Goal: Understand process/instructions

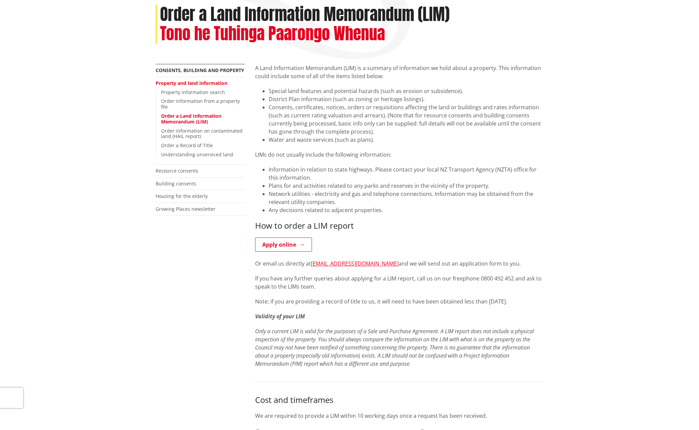
scroll to position [101, 0]
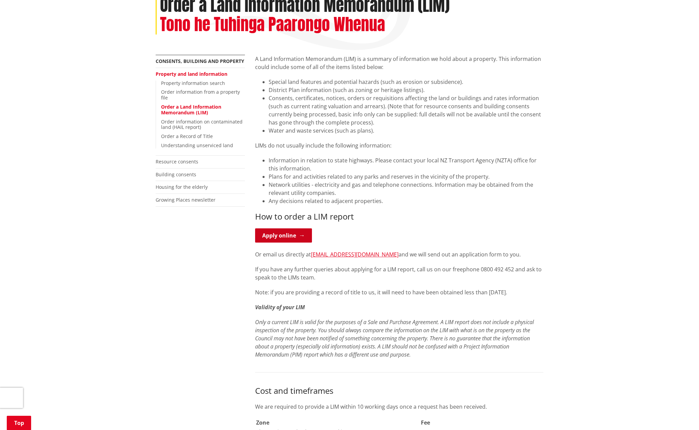
click at [282, 235] on link "Apply online" at bounding box center [283, 235] width 57 height 14
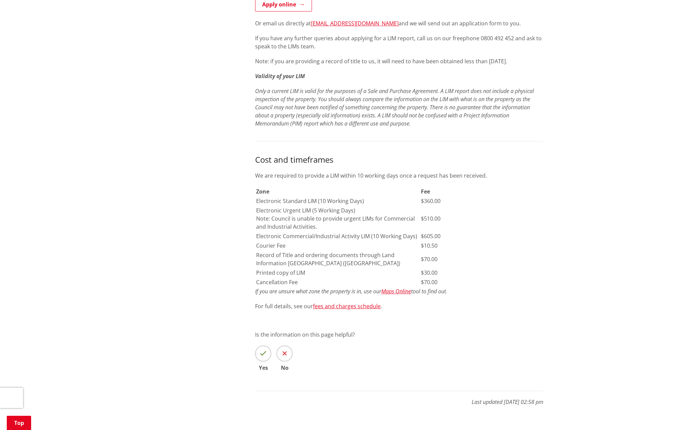
scroll to position [338, 0]
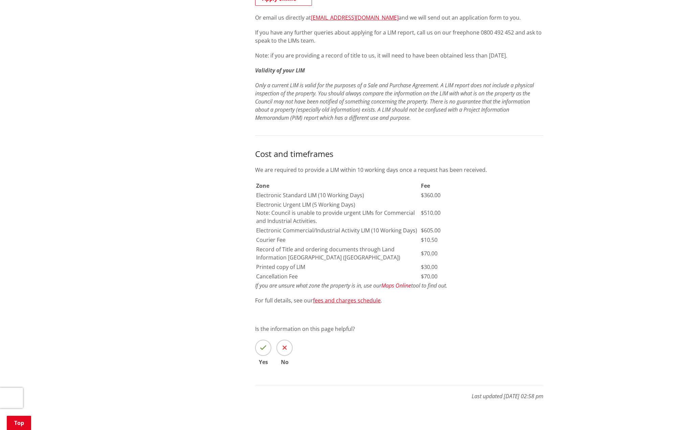
click at [393, 285] on em "Maps Online" at bounding box center [396, 285] width 30 height 7
click at [404, 285] on em "Maps Online" at bounding box center [396, 285] width 30 height 7
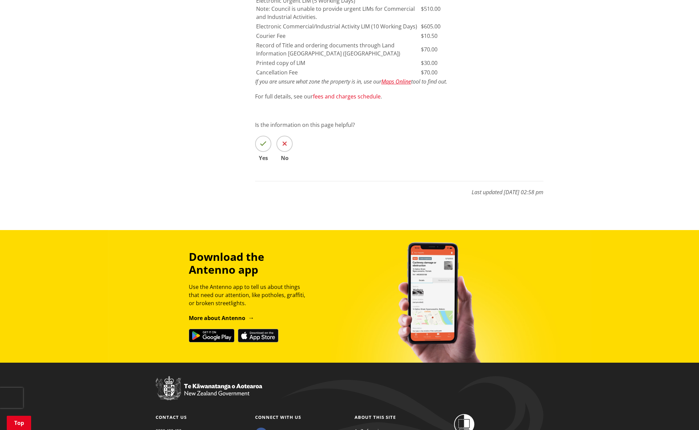
scroll to position [541, 0]
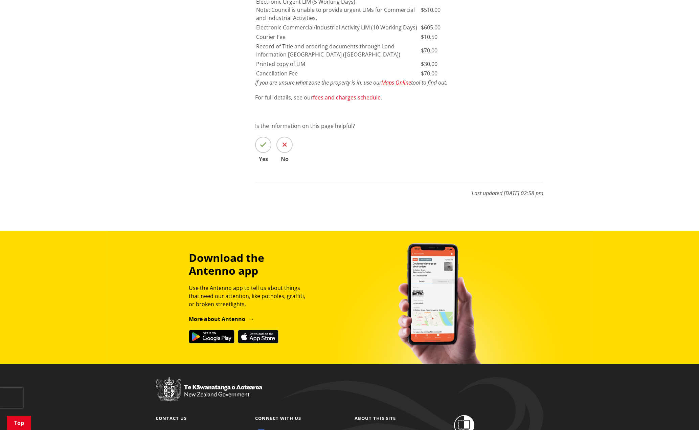
click at [362, 98] on link "fees and charges schedule" at bounding box center [347, 97] width 68 height 7
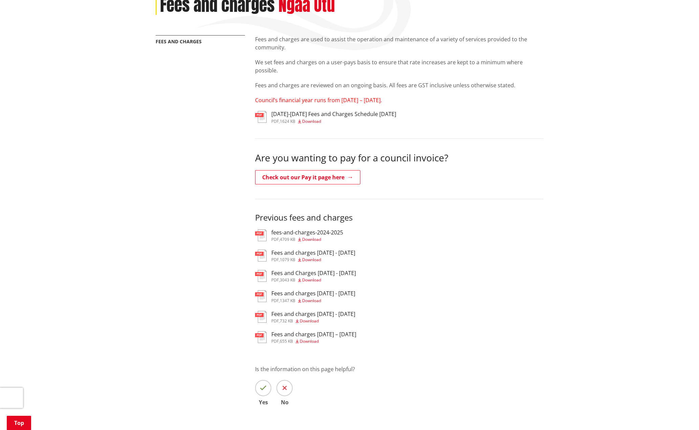
scroll to position [34, 0]
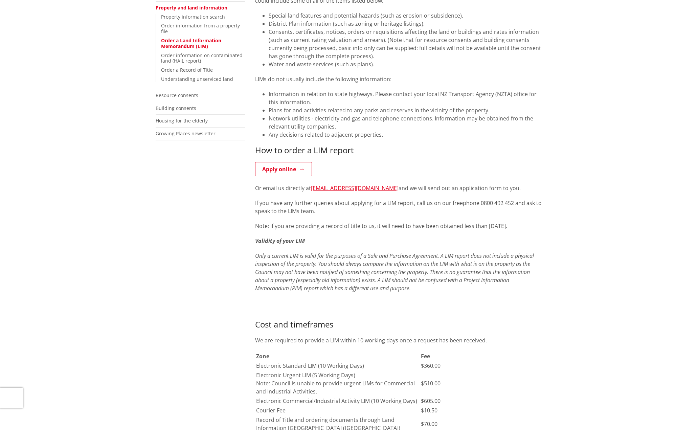
scroll to position [169, 0]
